Goal: Use online tool/utility: Utilize a website feature to perform a specific function

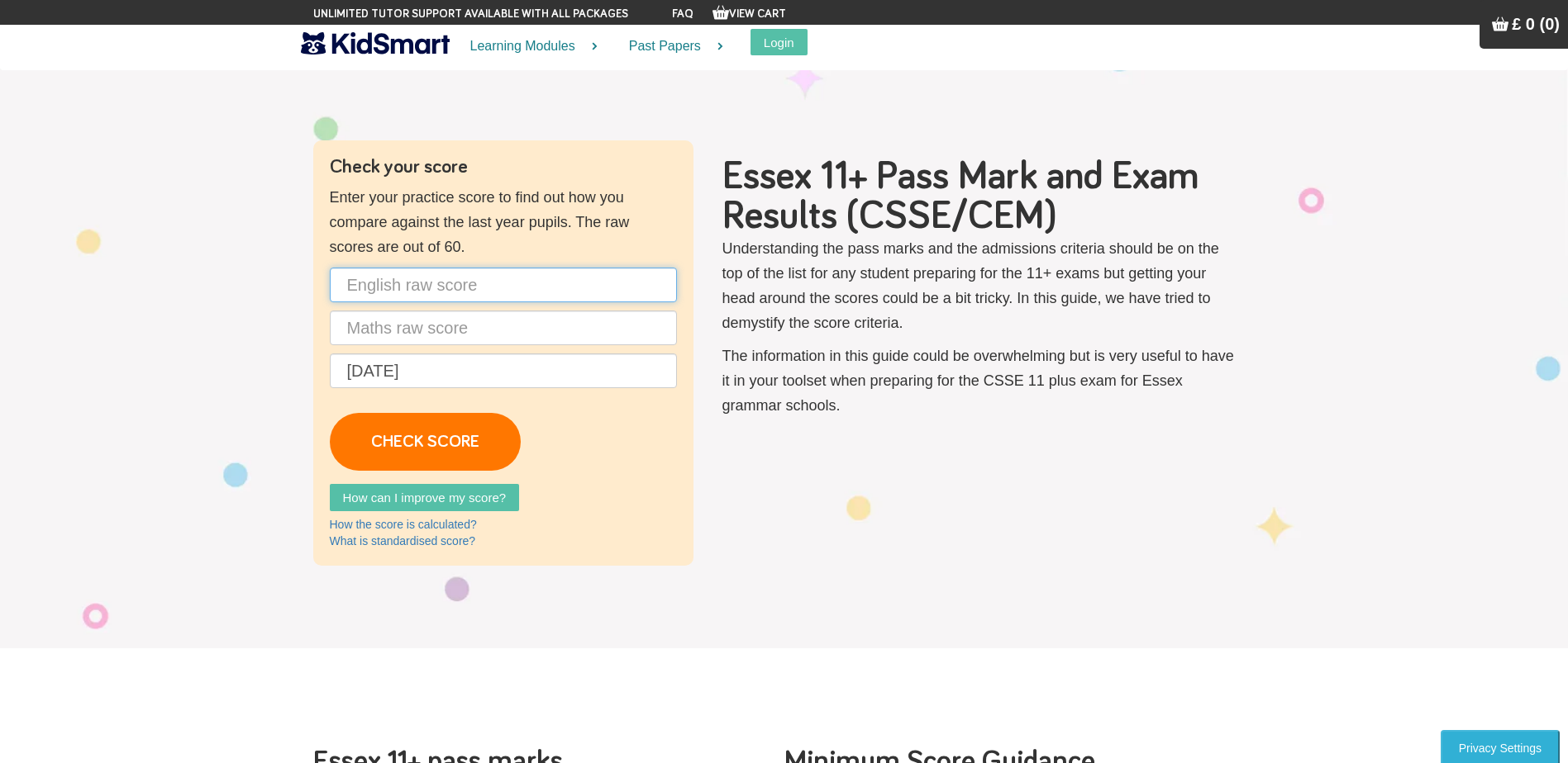
click at [429, 281] on input "text" at bounding box center [503, 285] width 347 height 35
type input "45"
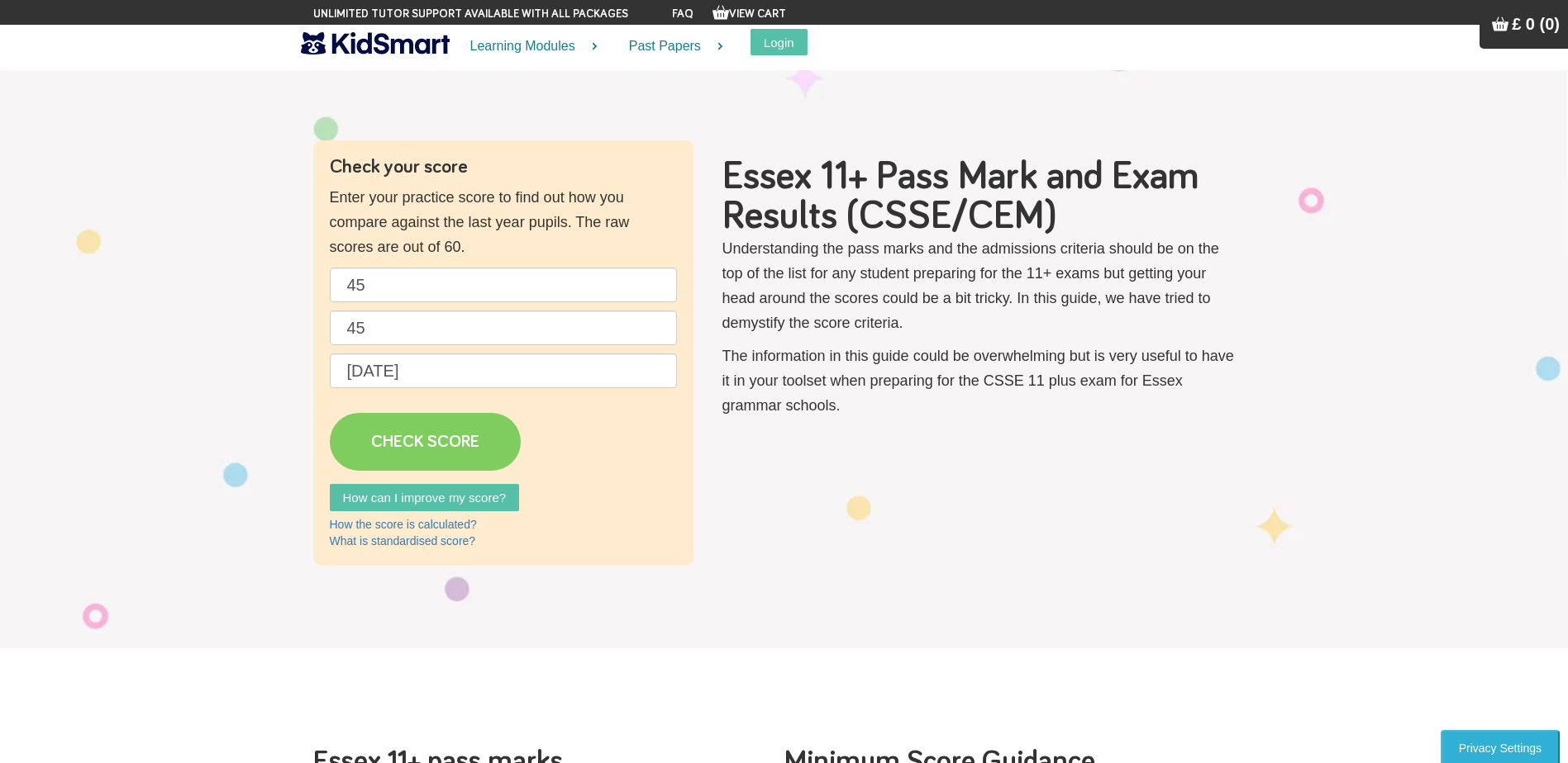
drag, startPoint x: 449, startPoint y: 440, endPoint x: 456, endPoint y: 453, distance: 14.8
click at [448, 440] on link "CHECK SCORE" at bounding box center [425, 442] width 191 height 58
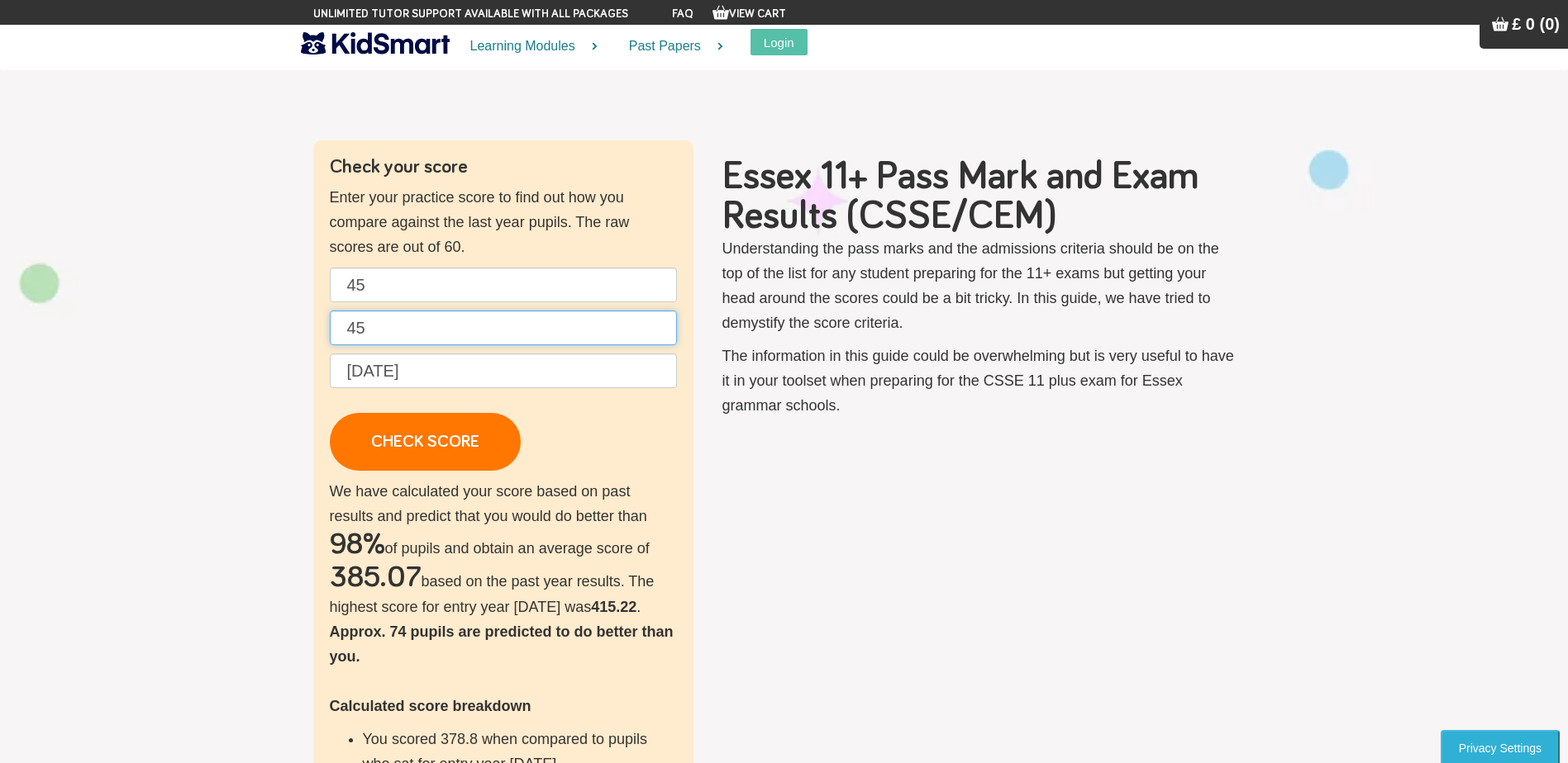
click at [388, 333] on input "45" at bounding box center [503, 328] width 347 height 35
type input "40"
click at [472, 275] on input "45" at bounding box center [503, 285] width 347 height 35
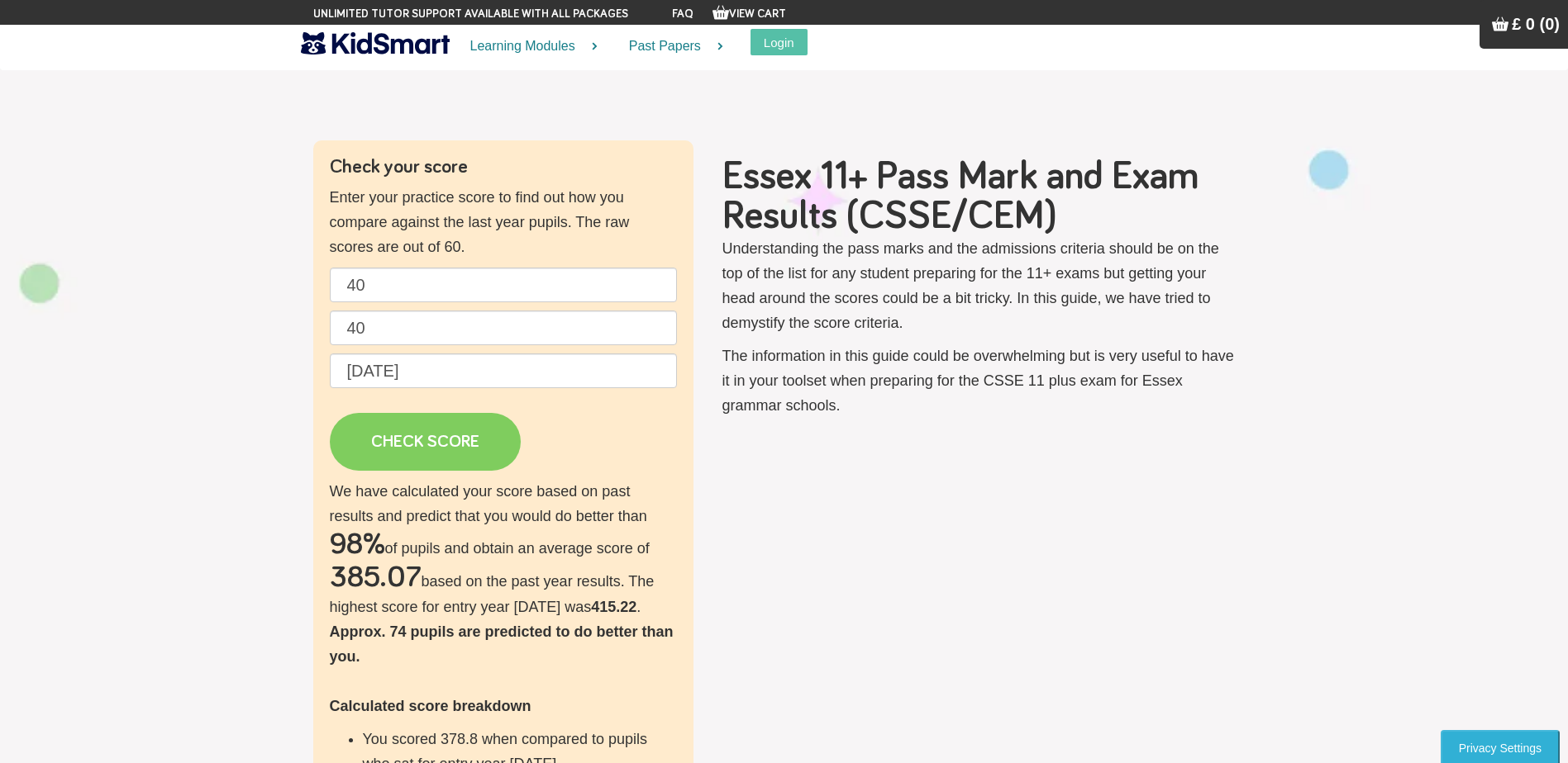
click at [443, 453] on link "CHECK SCORE" at bounding box center [425, 442] width 191 height 58
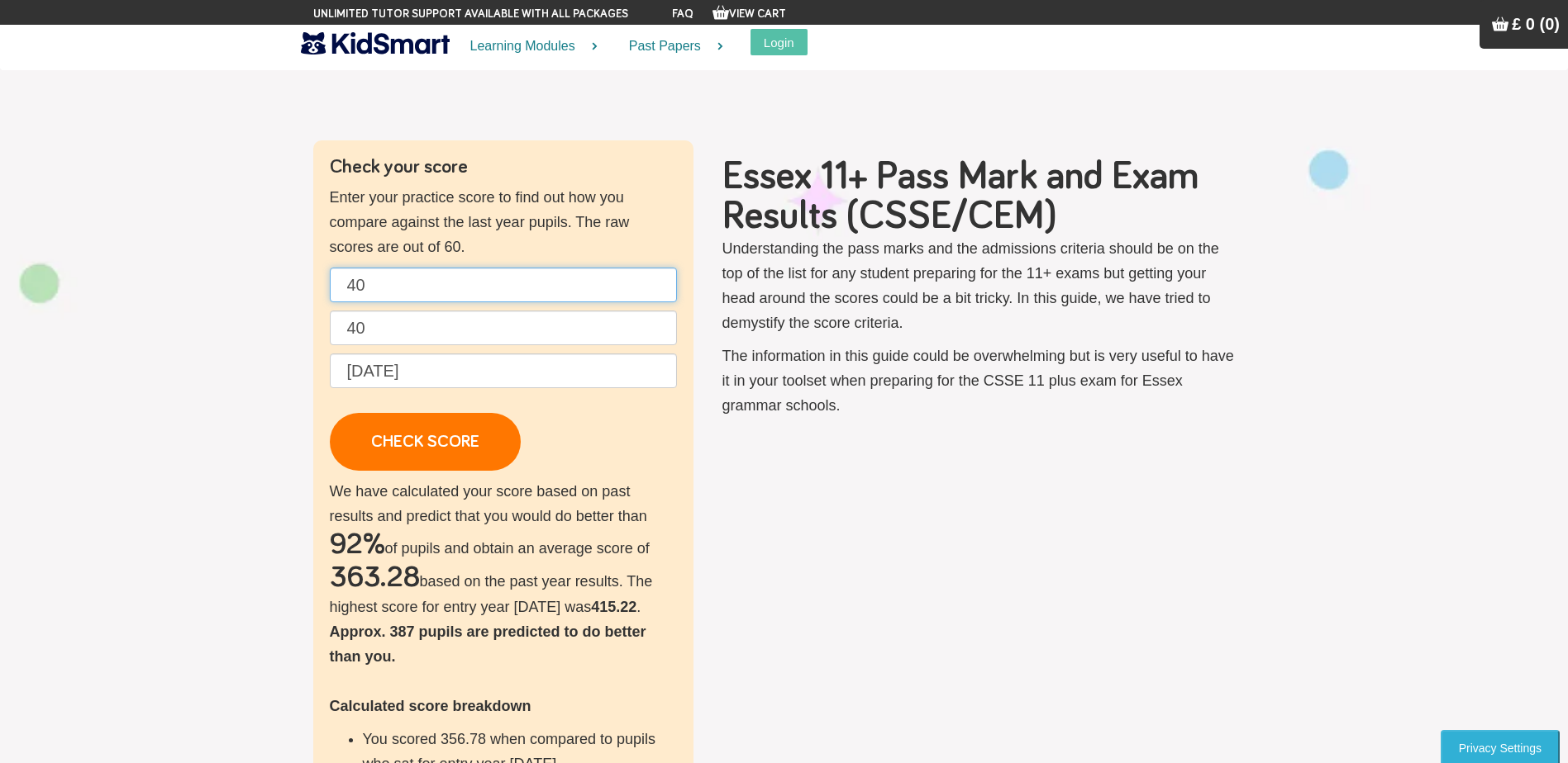
drag, startPoint x: 391, startPoint y: 292, endPoint x: 349, endPoint y: 292, distance: 42.0
click at [349, 292] on input "40" at bounding box center [503, 285] width 347 height 35
type input "60"
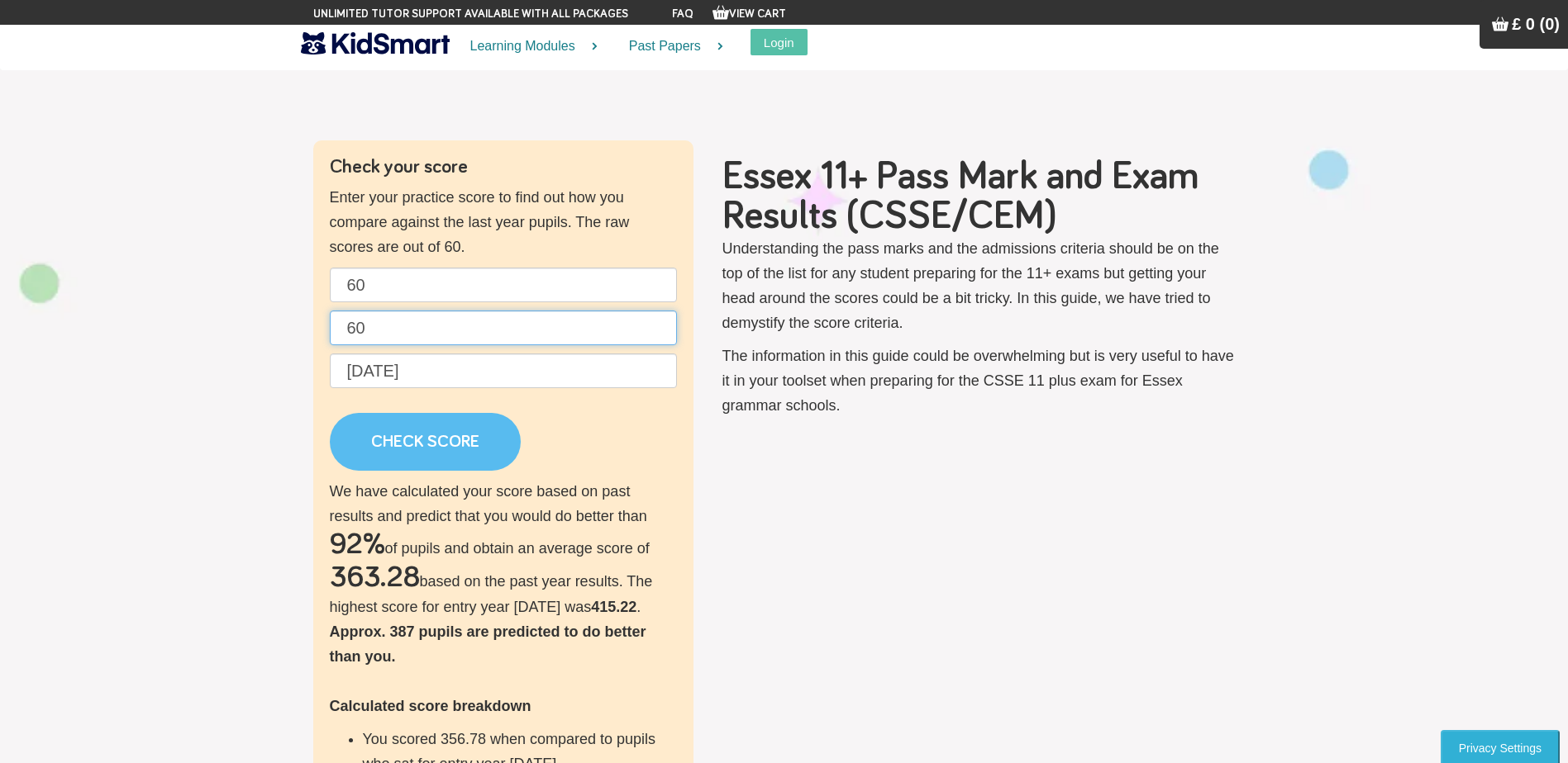
type input "60"
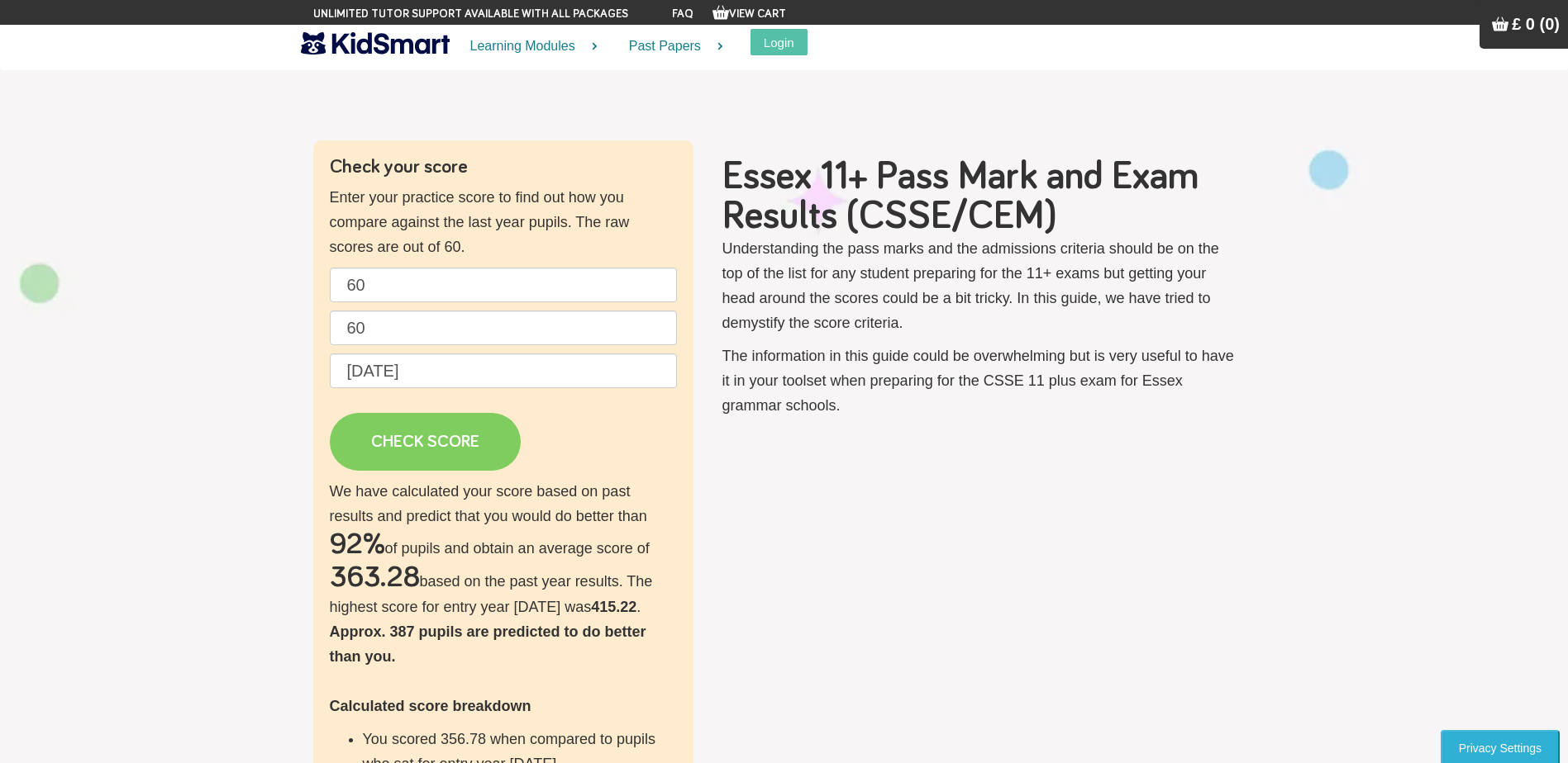
click at [440, 440] on link "CHECK SCORE" at bounding box center [425, 442] width 191 height 58
